Goal: Find specific page/section: Find specific page/section

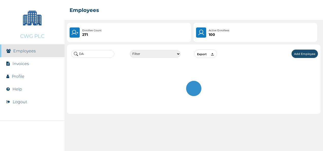
type input "D"
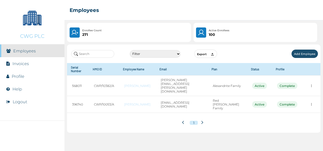
click at [17, 60] on li "Invoices" at bounding box center [32, 63] width 65 height 13
click at [18, 65] on link "Invoices" at bounding box center [20, 63] width 17 height 5
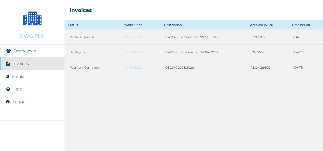
click at [20, 79] on li "Profile" at bounding box center [32, 76] width 65 height 13
click at [18, 78] on link "Profile" at bounding box center [18, 76] width 13 height 5
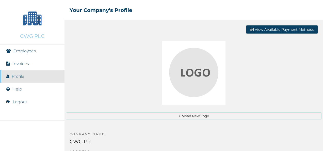
click at [23, 53] on link "Employees" at bounding box center [24, 51] width 23 height 5
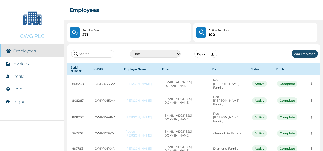
click at [90, 54] on input "text" at bounding box center [92, 54] width 43 height 8
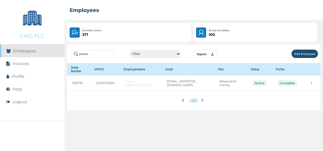
type input "peace"
